Goal: Find specific page/section: Find specific page/section

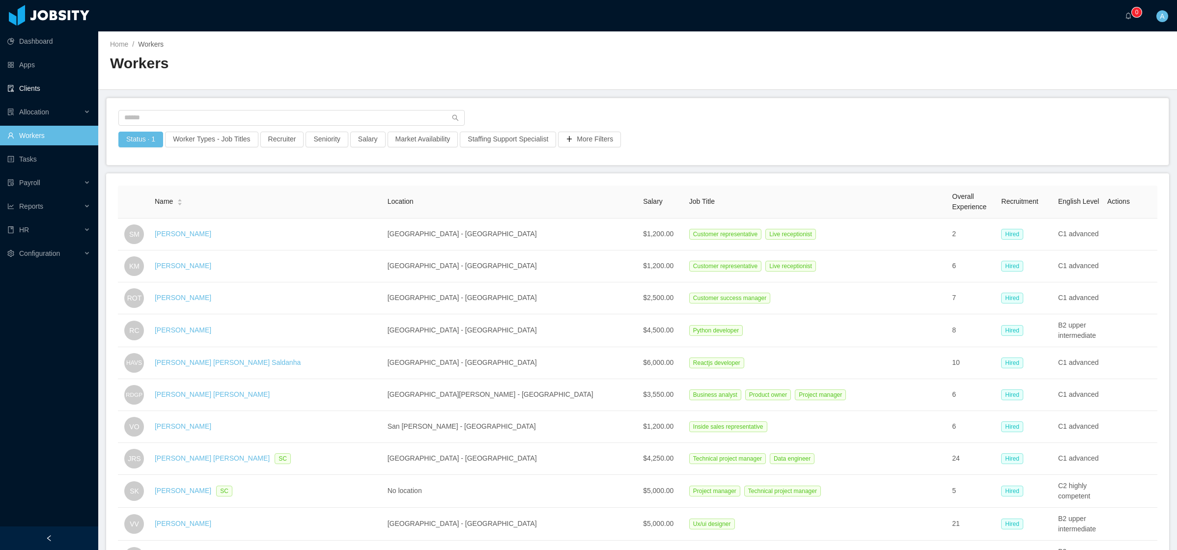
click at [46, 88] on link "Clients" at bounding box center [48, 89] width 83 height 20
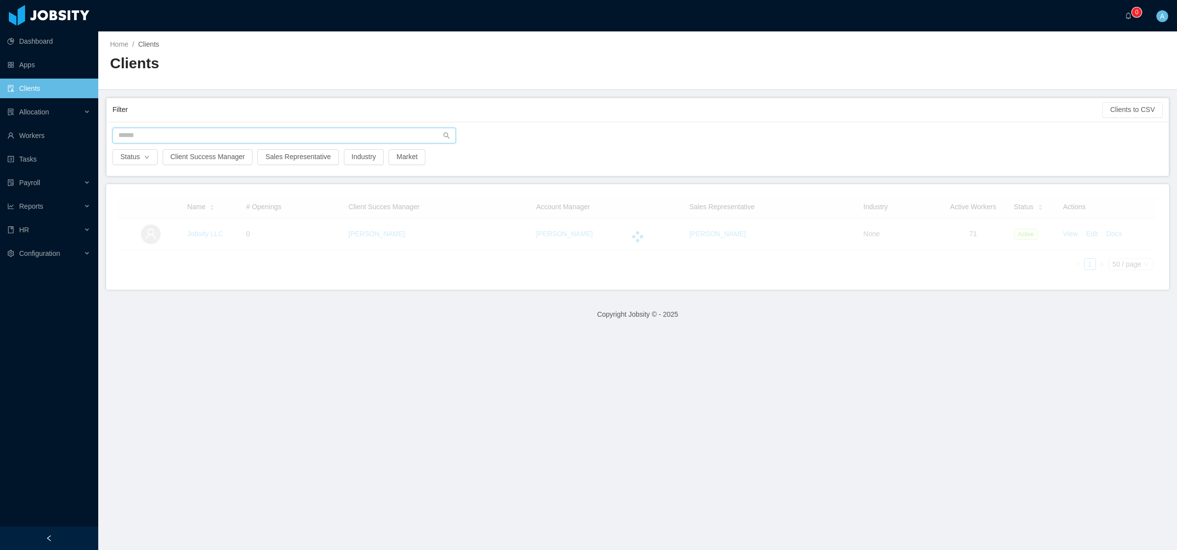
click at [250, 135] on input "text" at bounding box center [283, 136] width 343 height 16
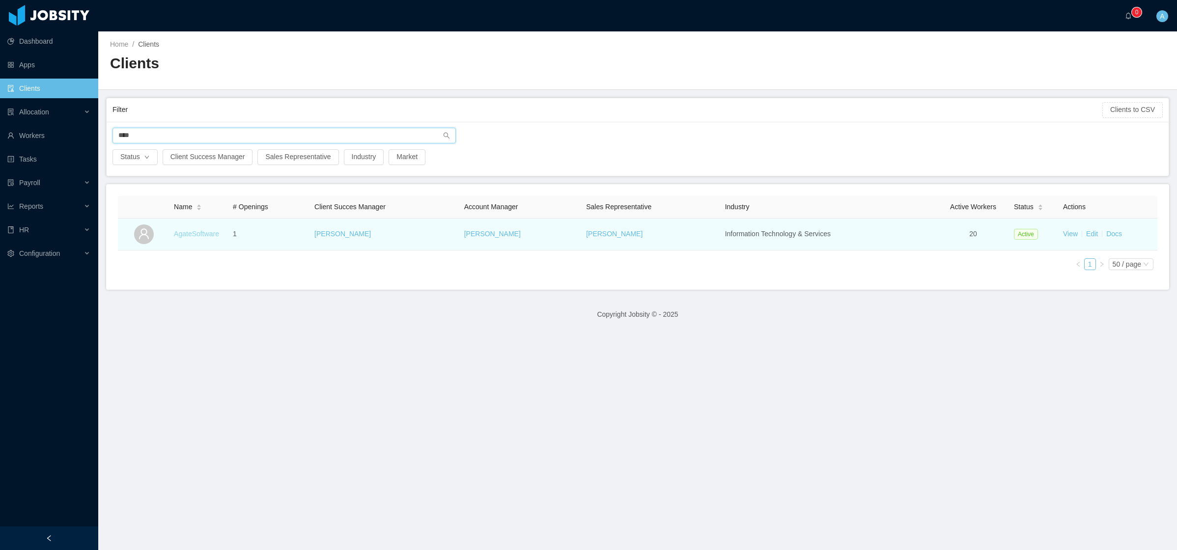
type input "****"
click at [196, 236] on link "AgateSoftware" at bounding box center [196, 234] width 45 height 8
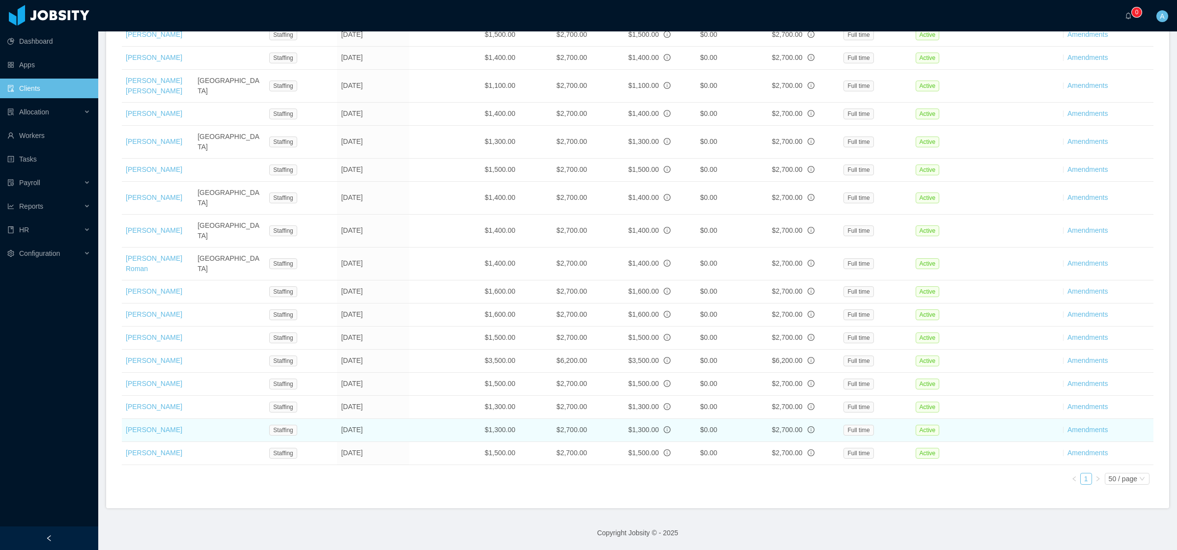
scroll to position [476, 0]
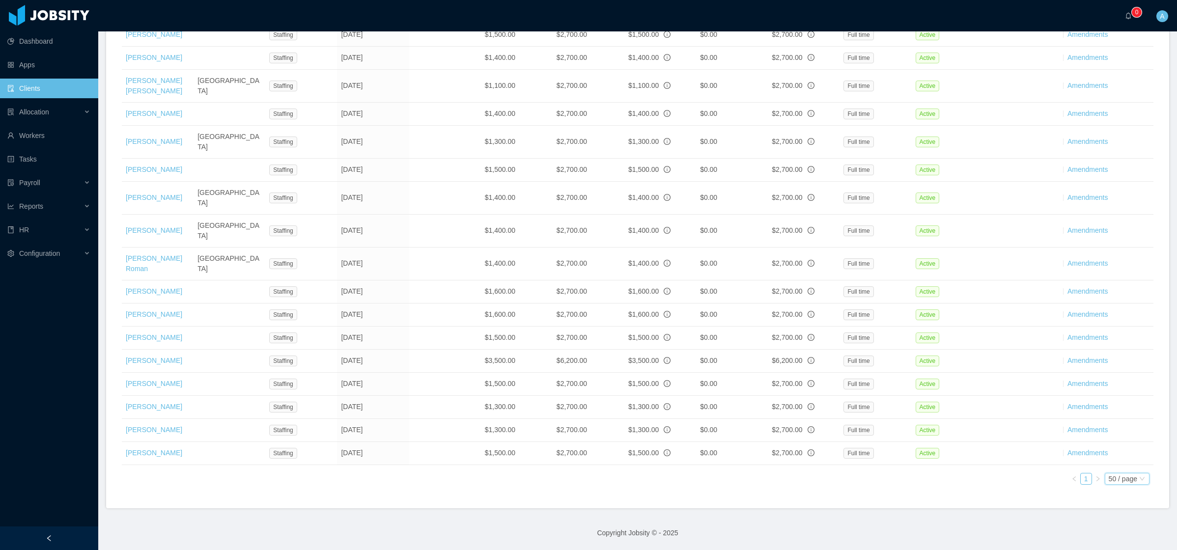
click at [1119, 479] on div "50 / page" at bounding box center [1123, 478] width 28 height 11
click at [1115, 426] on li "100 / page" at bounding box center [1116, 431] width 47 height 16
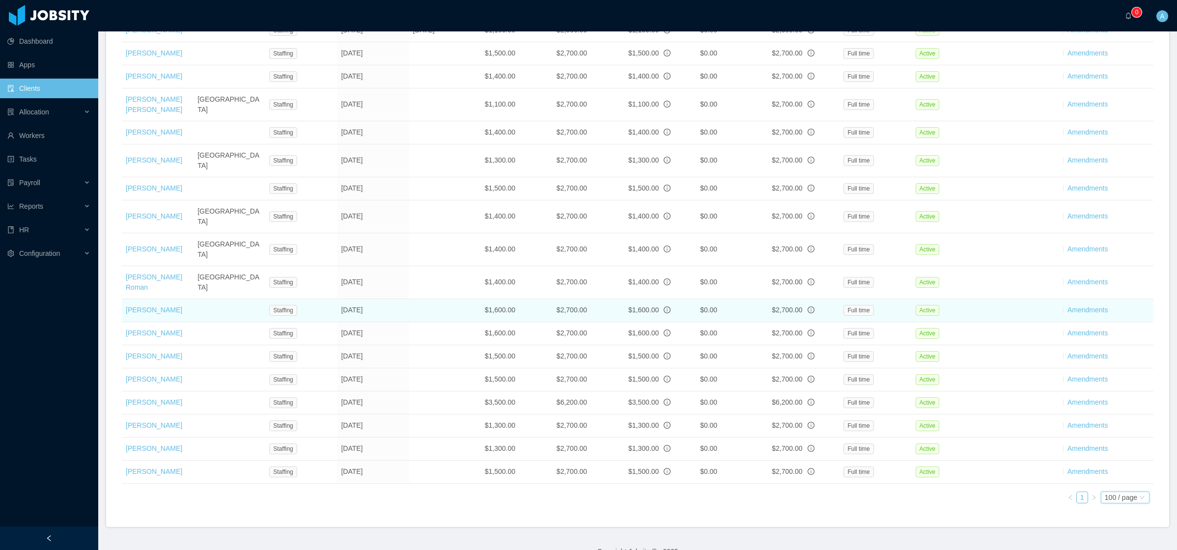
scroll to position [449, 0]
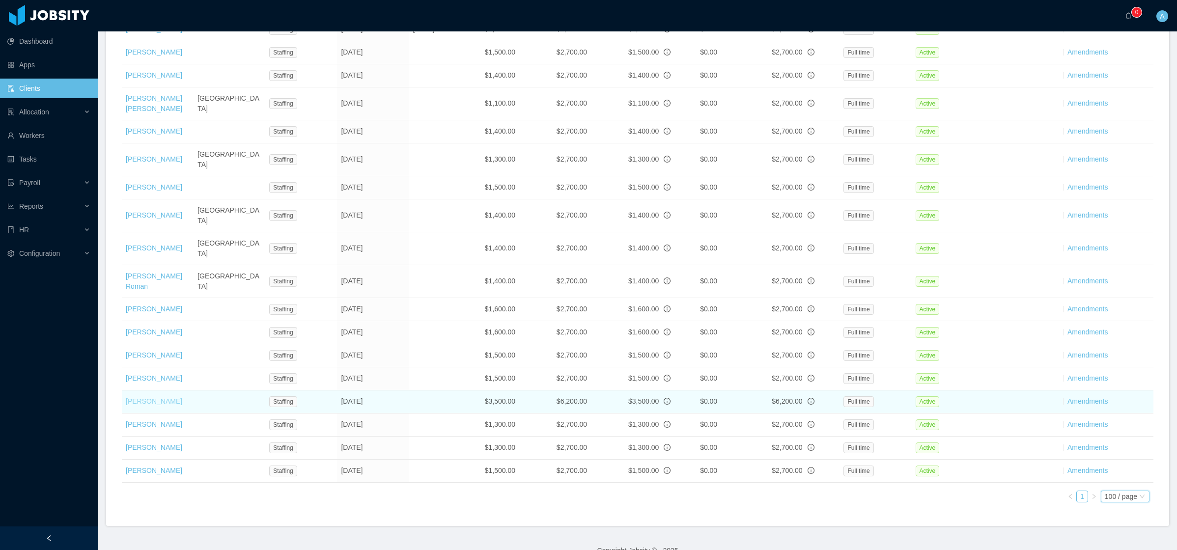
click at [171, 401] on link "[PERSON_NAME]" at bounding box center [154, 401] width 56 height 8
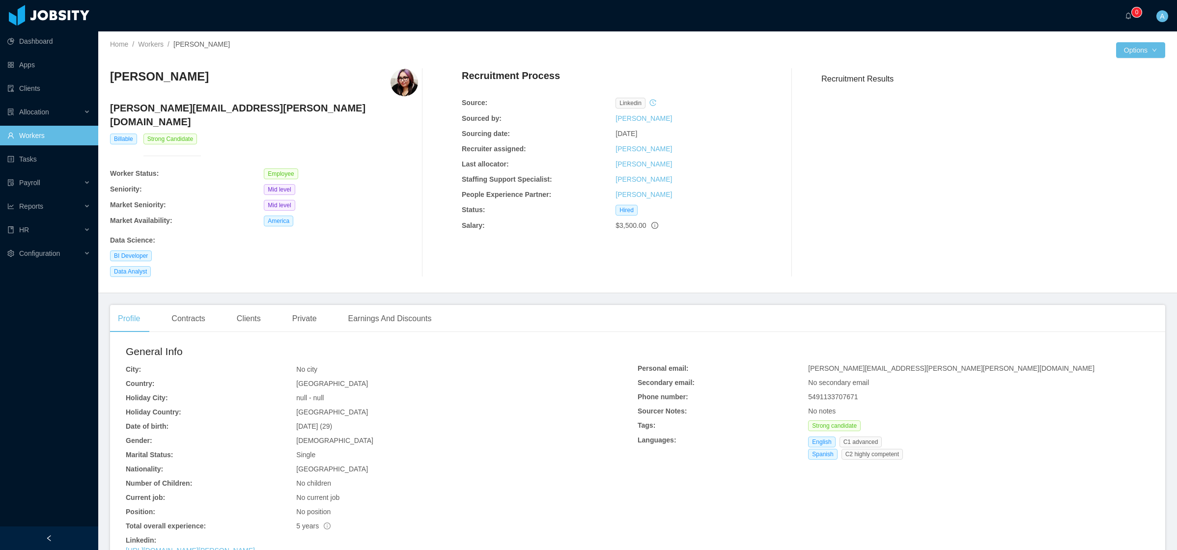
click at [397, 83] on img at bounding box center [404, 83] width 28 height 28
click at [398, 87] on img at bounding box center [404, 83] width 28 height 28
click at [155, 44] on link "Workers" at bounding box center [151, 44] width 26 height 8
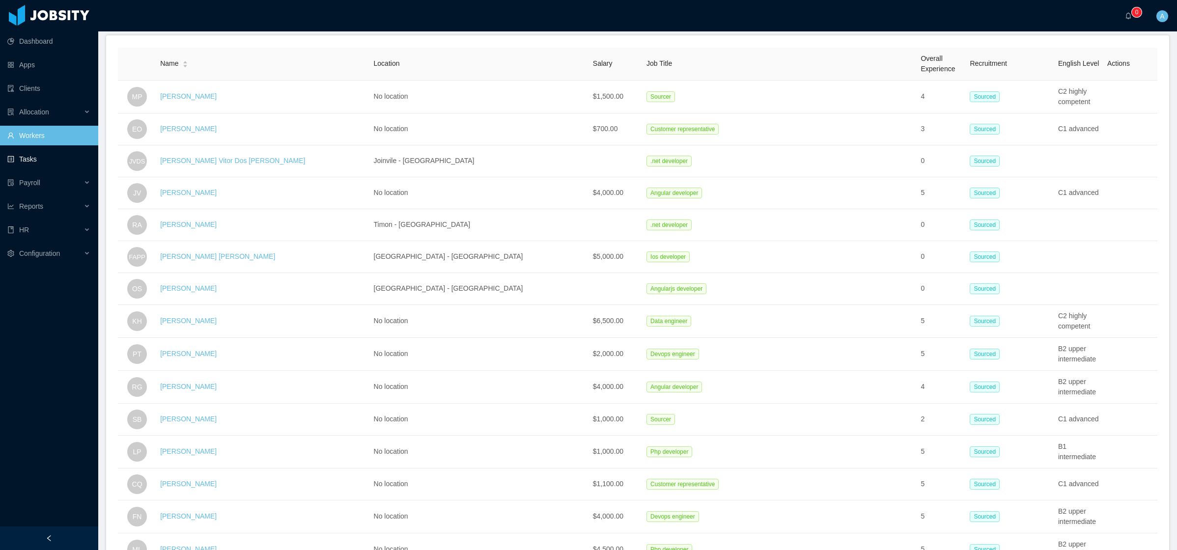
scroll to position [44, 0]
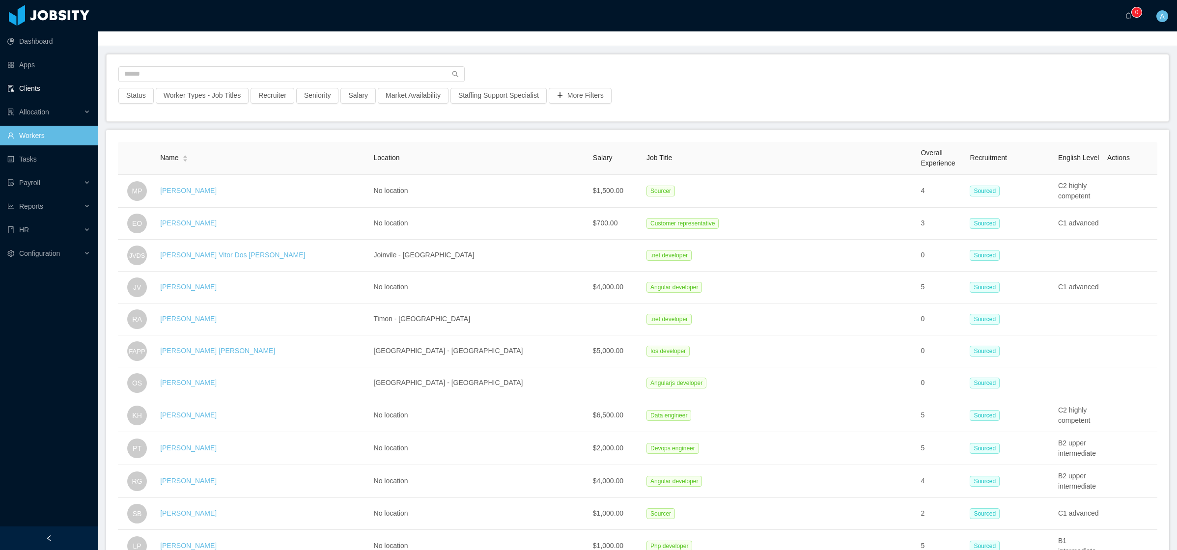
click at [40, 94] on link "Clients" at bounding box center [48, 89] width 83 height 20
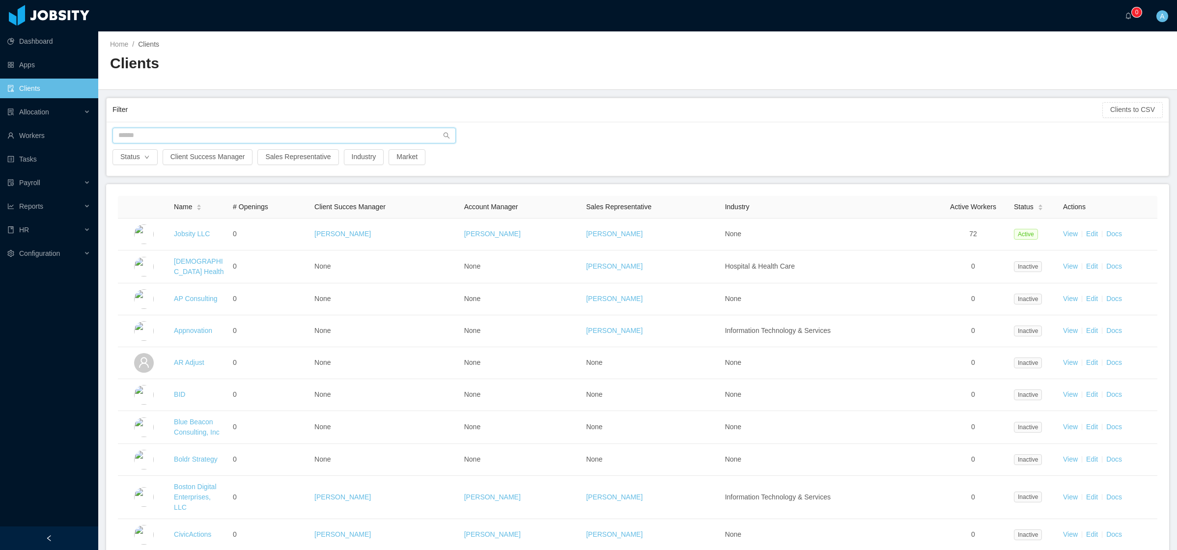
click at [209, 132] on input "text" at bounding box center [283, 136] width 343 height 16
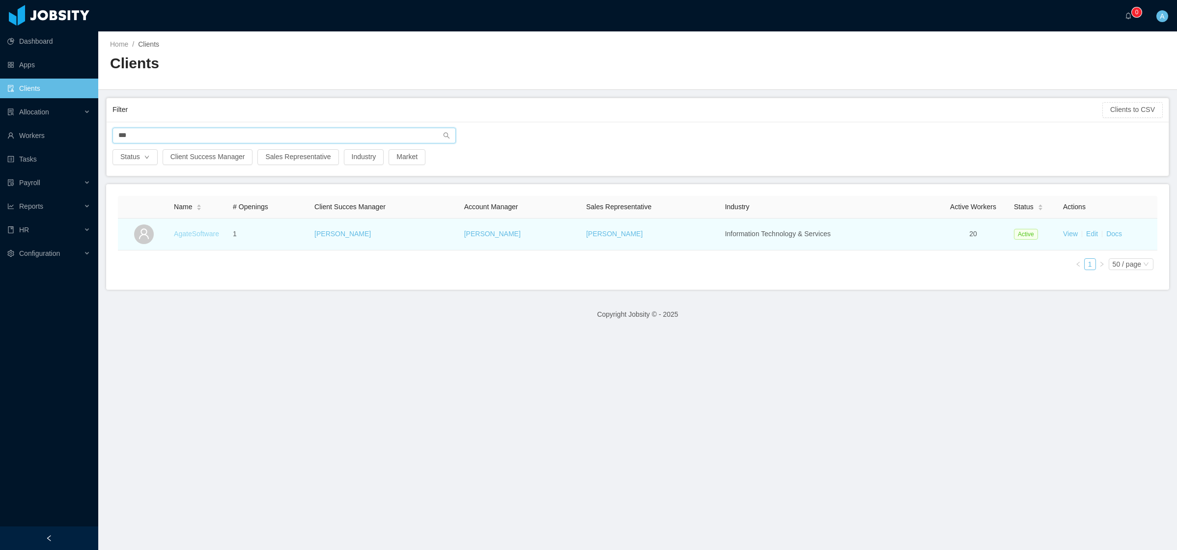
type input "***"
click at [186, 237] on link "AgateSoftware" at bounding box center [196, 234] width 45 height 8
